Goal: Register for event/course

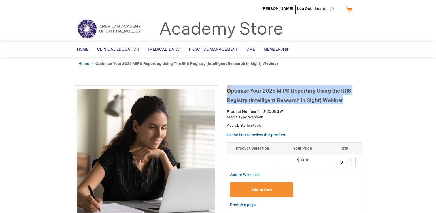
drag, startPoint x: 345, startPoint y: 100, endPoint x: 227, endPoint y: 88, distance: 117.9
click at [227, 88] on h1 "Optimize Your 2025 MIPS Reporting Using the IRIS Registry (Intelligent Research…" at bounding box center [294, 94] width 135 height 19
copy span "Optimize Your 2025 MIPS Reporting Using the IRIS Registry (Intelligent Research…"
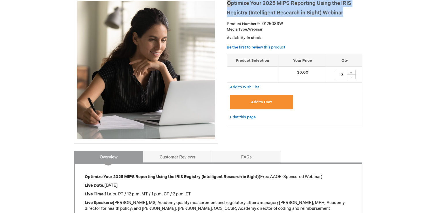
scroll to position [202, 0]
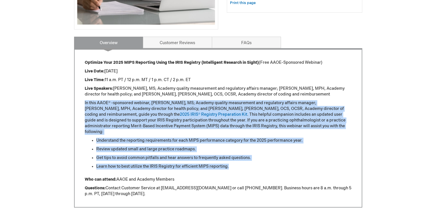
drag, startPoint x: 234, startPoint y: 161, endPoint x: 80, endPoint y: 102, distance: 165.2
click at [80, 102] on div "Optimize Your 2025 MIPS Reporting Using the IRIS Registry (Intelligent Research…" at bounding box center [218, 127] width 288 height 159
copy div "In this AAOE® -sponsored webinar, [PERSON_NAME], MS; Academy quality measuremen…"
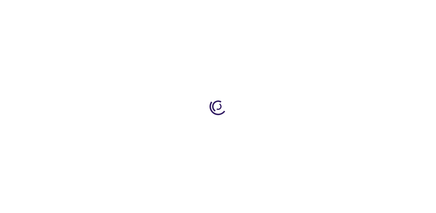
type input "0"
